Goal: Find specific page/section: Find specific page/section

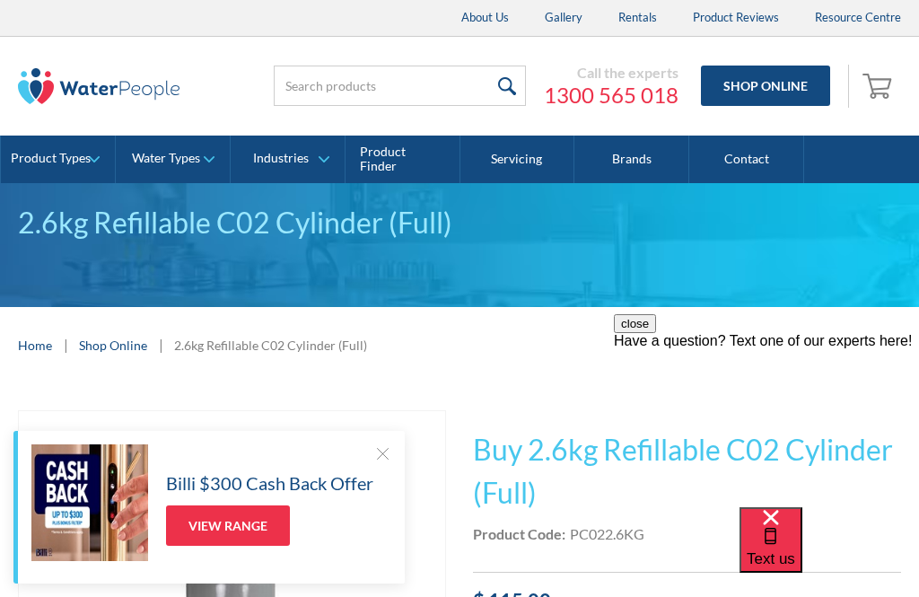
click at [753, 153] on link "Contact" at bounding box center [746, 160] width 115 height 48
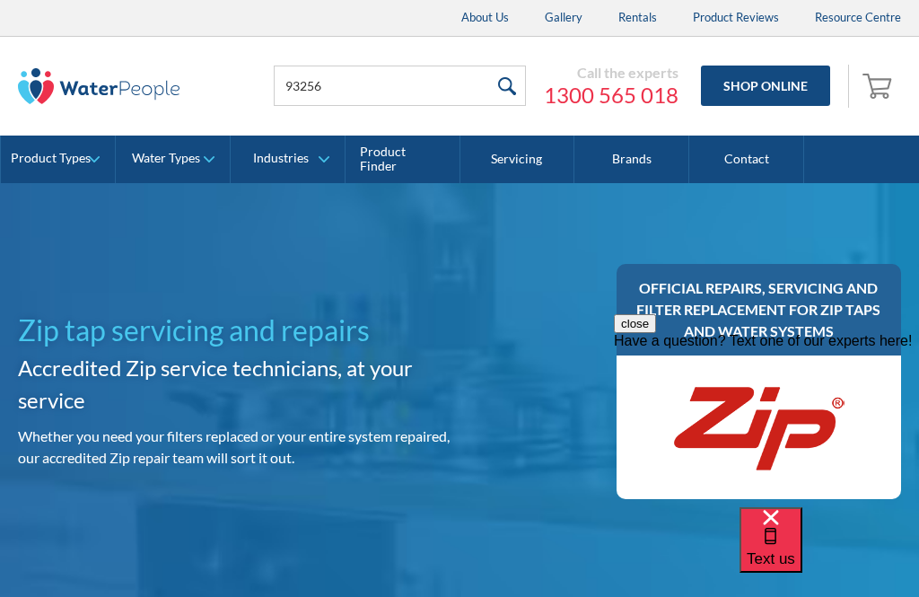
type input "93256"
click at [514, 86] on input "submit" at bounding box center [506, 86] width 39 height 40
